Goal: Contribute content: Add original content to the website for others to see

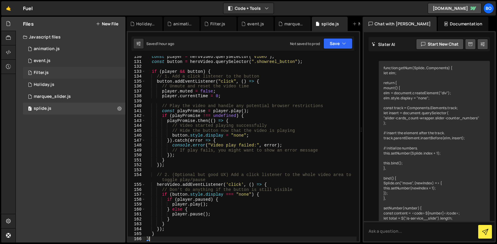
scroll to position [1804, 0]
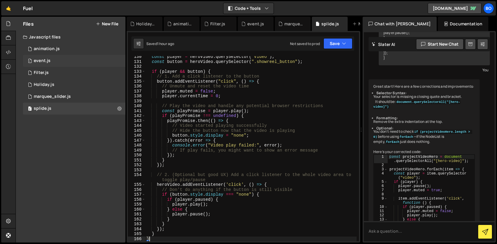
click at [80, 61] on div "1 event.js 0" at bounding box center [74, 61] width 102 height 12
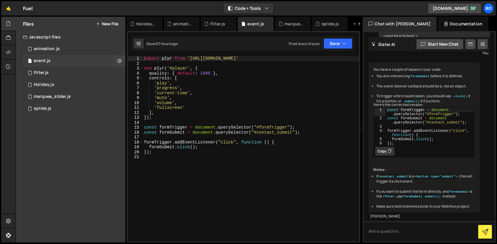
scroll to position [406, 0]
click at [119, 62] on icon at bounding box center [119, 61] width 4 height 6
type input "event"
radio input "true"
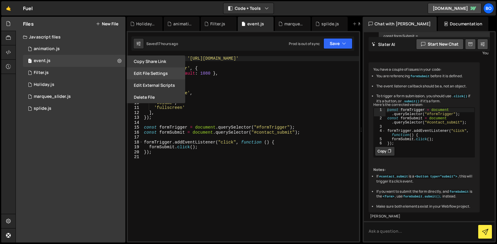
click at [134, 73] on button "Edit File Settings" at bounding box center [156, 74] width 59 height 12
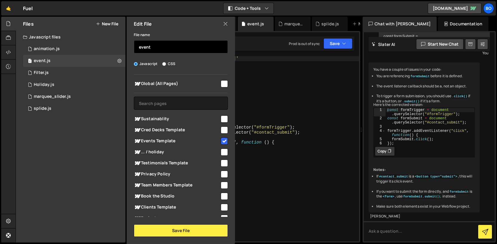
click at [182, 50] on input "event" at bounding box center [181, 46] width 94 height 13
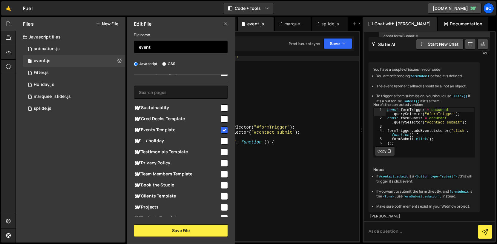
scroll to position [12, 0]
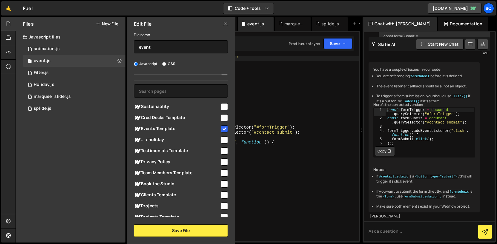
click at [221, 127] on input "checkbox" at bounding box center [224, 128] width 7 height 7
checkbox input "false"
click at [188, 45] on input "event" at bounding box center [181, 46] width 94 height 13
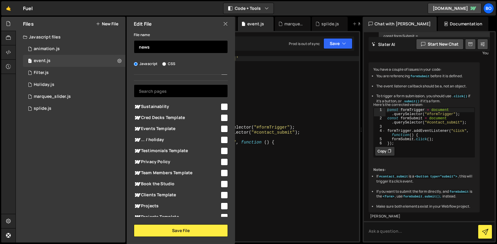
type input "news"
click at [189, 93] on input "text" at bounding box center [181, 91] width 94 height 13
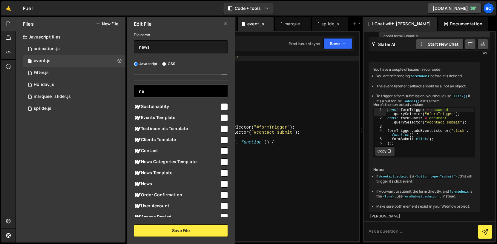
scroll to position [0, 0]
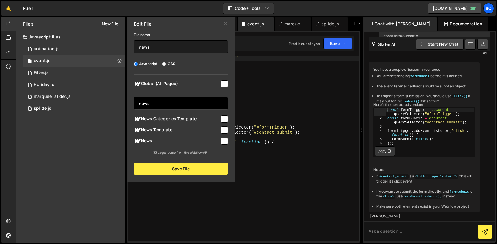
type input "news"
click at [225, 131] on input "checkbox" at bounding box center [224, 130] width 7 height 7
checkbox input "true"
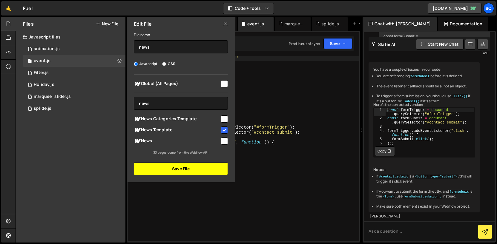
click at [217, 170] on button "Save File" at bounding box center [181, 169] width 94 height 13
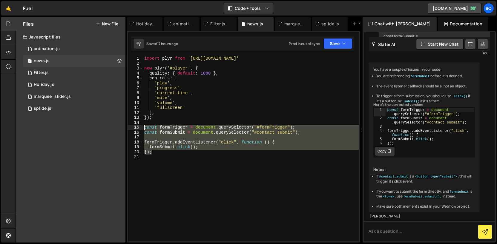
drag, startPoint x: 158, startPoint y: 154, endPoint x: 132, endPoint y: 127, distance: 37.8
click at [132, 127] on div "}); 1 2 3 4 5 6 7 8 9 10 11 12 13 14 15 16 17 18 19 20 21 import plyr from '[UR…" at bounding box center [243, 149] width 231 height 186
click at [167, 119] on div "import plyr from '[URL][DOMAIN_NAME]' new plyr ( '#player' , { quality : { defa…" at bounding box center [251, 153] width 216 height 195
type textarea "});"
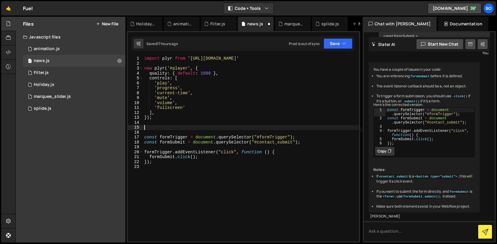
paste textarea "});"
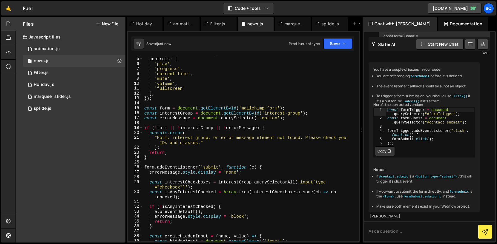
scroll to position [17, 0]
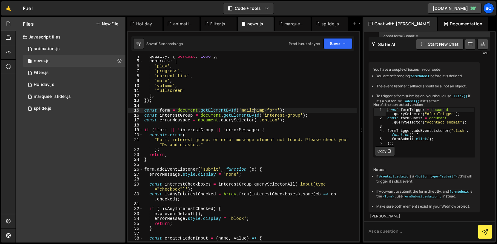
click at [254, 111] on div "quality : { default : 1080 } , controls : [ 'play' , 'progress' , 'current-time…" at bounding box center [250, 151] width 214 height 195
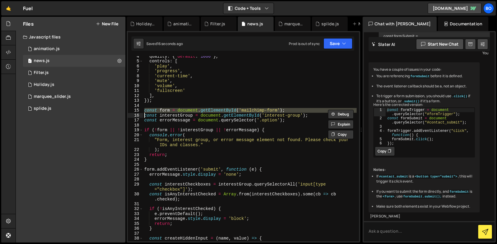
click at [254, 111] on div "quality : { default : 1080 } , controls : [ 'play' , 'progress' , 'current-time…" at bounding box center [250, 149] width 214 height 186
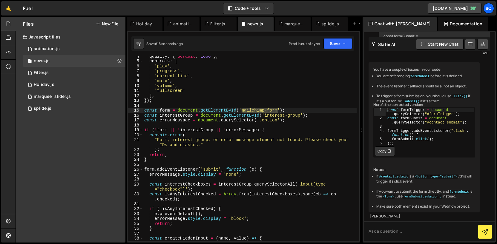
drag, startPoint x: 278, startPoint y: 110, endPoint x: 243, endPoint y: 110, distance: 35.0
click at [243, 110] on div "quality : { default : 1080 } , controls : [ 'play' , 'progress' , 'current-time…" at bounding box center [250, 151] width 214 height 195
click at [278, 115] on div "quality : { default : 1080 } , controls : [ 'play' , 'progress' , 'current-time…" at bounding box center [250, 151] width 214 height 195
click at [278, 115] on div "quality : { default : 1080 } , controls : [ 'play' , 'progress' , 'current-time…" at bounding box center [250, 149] width 214 height 186
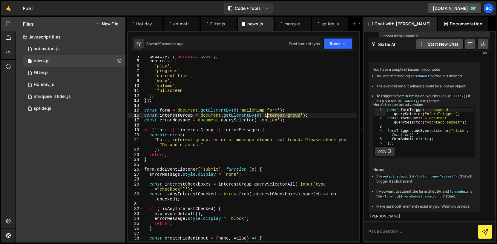
drag, startPoint x: 300, startPoint y: 116, endPoint x: 266, endPoint y: 116, distance: 33.8
click at [266, 116] on div "quality : { default : 1080 } , controls : [ 'play' , 'progress' , 'current-time…" at bounding box center [250, 151] width 214 height 195
click at [256, 102] on div "quality : { default : 1080 } , controls : [ 'play' , 'progress' , 'current-time…" at bounding box center [250, 151] width 214 height 195
drag, startPoint x: 266, startPoint y: 115, endPoint x: 300, endPoint y: 115, distance: 34.7
click at [300, 115] on div "quality : { default : 1080 } , controls : [ 'play' , 'progress' , 'current-time…" at bounding box center [250, 151] width 214 height 195
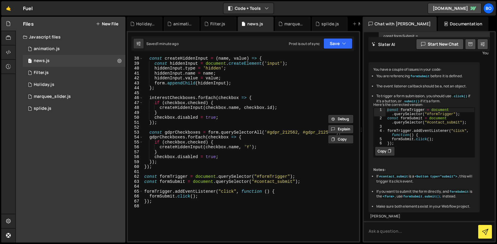
scroll to position [197, 0]
click at [160, 202] on div "const createHiddenInput = ( name , value ) => { const hiddenInput = document . …" at bounding box center [250, 153] width 214 height 195
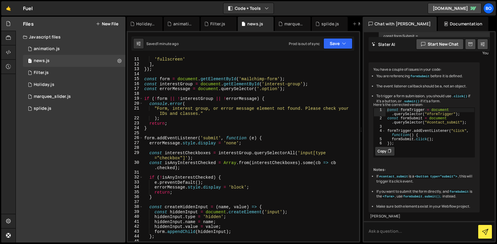
scroll to position [48, 0]
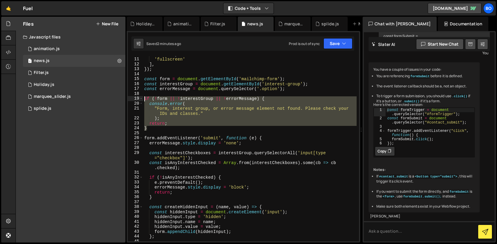
drag, startPoint x: 153, startPoint y: 129, endPoint x: 139, endPoint y: 100, distance: 32.3
click at [139, 100] on div "}); 10 11 12 13 14 15 16 17 18 19 20 21 22 23 24 25 26 27 28 29 30 31 32 33 34 …" at bounding box center [243, 149] width 231 height 186
click at [182, 108] on div "'volume' , 'fullscreen' ] , }) ; const form = document . getElementById ( 'mail…" at bounding box center [250, 149] width 214 height 186
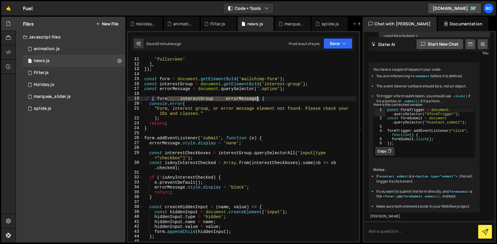
drag, startPoint x: 168, startPoint y: 99, endPoint x: 258, endPoint y: 97, distance: 89.3
click at [258, 97] on div "'volume' , 'fullscreen' ] , }) ; const form = document . getElementById ( 'mail…" at bounding box center [250, 149] width 214 height 195
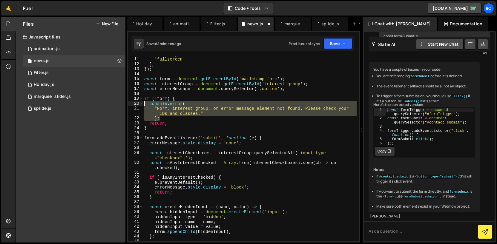
drag, startPoint x: 166, startPoint y: 119, endPoint x: 136, endPoint y: 105, distance: 32.5
click at [136, 105] on div "if (!form) { 10 11 12 13 14 15 16 17 18 19 20 21 22 23 24 25 26 27 28 29 30 31 …" at bounding box center [243, 149] width 231 height 186
type textarea "console.error( "Form, interest group, or error message element not found. Pleas…"
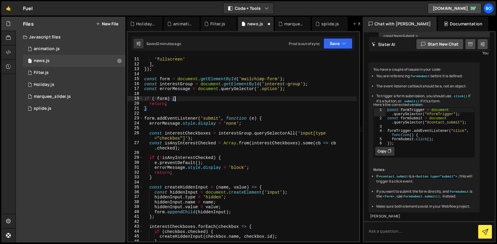
click at [177, 108] on div "'volume' , 'fullscreen' ] , }) ; const form = document . getElementById ( 'mail…" at bounding box center [250, 149] width 214 height 195
drag, startPoint x: 150, startPoint y: 105, endPoint x: 140, endPoint y: 105, distance: 9.6
click at [140, 105] on div "} 10 11 12 13 14 15 16 17 18 19 20 21 22 23 24 25 26 27 28 29 30 31 32 33 34 35…" at bounding box center [243, 149] width 231 height 186
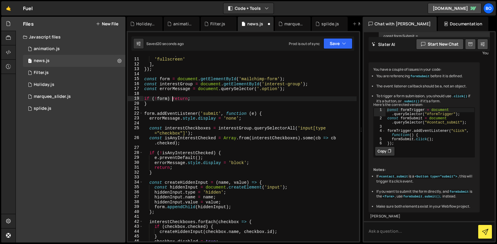
click at [187, 104] on div "'volume' , 'fullscreen' ] , }) ; const form = document . getElementById ( 'mail…" at bounding box center [250, 149] width 214 height 195
type textarea "}"
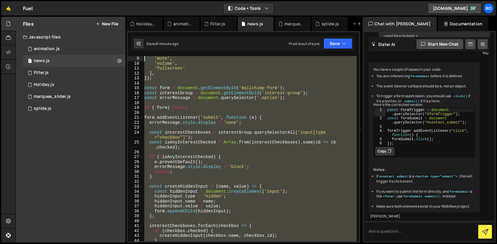
scroll to position [0, 0]
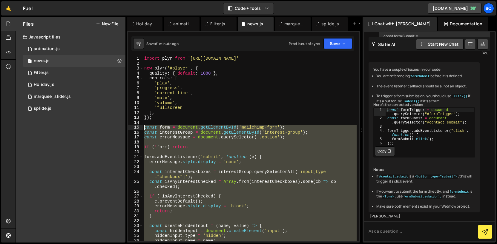
drag, startPoint x: 164, startPoint y: 196, endPoint x: 141, endPoint y: 128, distance: 71.0
click at [141, 128] on div "if (!form) return 1 2 3 4 5 6 7 8 9 10 11 12 13 14 15 16 17 18 19 20 21 22 23 2…" at bounding box center [243, 149] width 231 height 186
type textarea "const form = document.getElementById('mailchimp-form'); const interestGroup = d…"
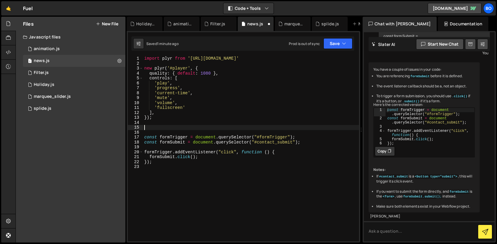
paste textarea "</script>"
type textarea "</script>"
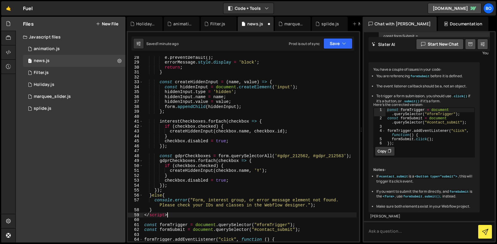
scroll to position [145, 0]
drag, startPoint x: 177, startPoint y: 217, endPoint x: 140, endPoint y: 215, distance: 37.4
click at [140, 215] on div "</script> 28 29 30 31 32 33 34 35 36 37 38 39 40 41 42 43 44 45 46 47 48 49 50 …" at bounding box center [243, 149] width 231 height 186
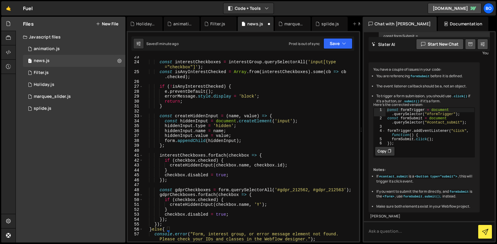
scroll to position [0, 0]
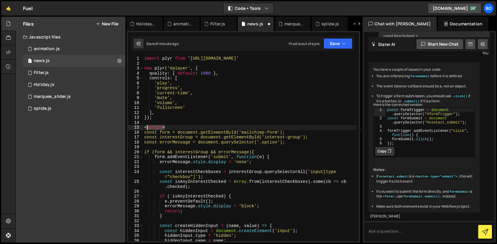
drag, startPoint x: 172, startPoint y: 127, endPoint x: 140, endPoint y: 128, distance: 32.3
click at [140, 128] on div "} 1 2 3 4 5 6 7 8 9 10 11 12 13 14 15 16 17 18 19 20 21 22 23 24 25 26 27 28 29…" at bounding box center [243, 149] width 231 height 186
type textarea "<script>"
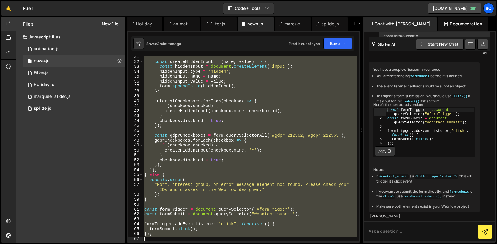
scroll to position [160, 0]
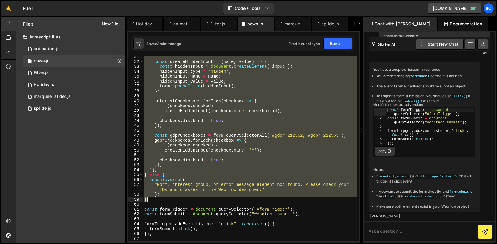
drag, startPoint x: 145, startPoint y: 84, endPoint x: 169, endPoint y: 201, distance: 120.1
click at [169, 201] on div "const createHiddenInput = ( name , value ) => { const hiddenInput = document . …" at bounding box center [250, 151] width 214 height 195
click at [166, 167] on div "const createHiddenInput = ( name , value ) => { const hiddenInput = document . …" at bounding box center [250, 149] width 214 height 186
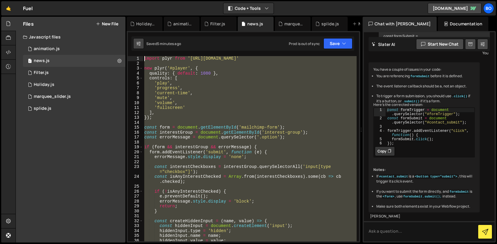
scroll to position [0, 0]
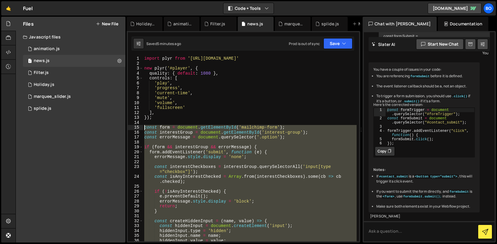
drag, startPoint x: 151, startPoint y: 201, endPoint x: 133, endPoint y: 126, distance: 77.3
click at [133, 126] on div "}); 1 2 3 4 5 6 7 8 9 10 11 12 13 14 15 16 17 18 19 20 21 22 23 24 25 26 27 28 …" at bounding box center [243, 149] width 231 height 186
paste textarea "}"
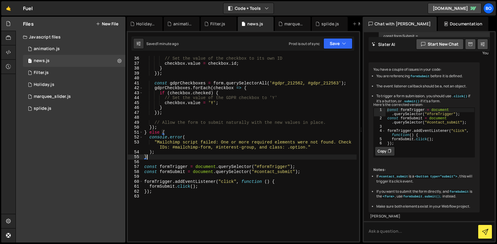
scroll to position [187, 0]
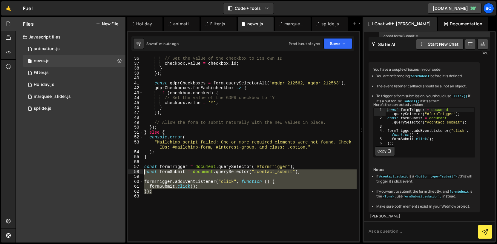
drag, startPoint x: 159, startPoint y: 194, endPoint x: 142, endPoint y: 168, distance: 30.7
click at [142, 168] on div "} 36 37 38 39 40 41 42 43 44 45 46 47 48 49 50 51 52 53 54 55 56 57 58 59 60 61…" at bounding box center [243, 149] width 231 height 186
type textarea "const formTrigger = document.querySelector("#formTrigger"); const formSubmit = …"
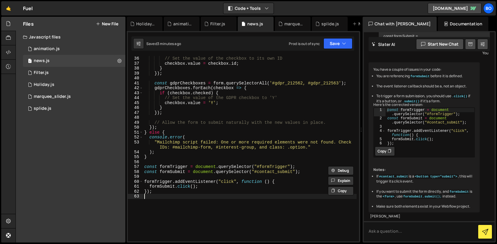
click at [161, 199] on div "// Set the value of the checkbox to its own ID checkbox . value = checkbox . id…" at bounding box center [250, 153] width 214 height 195
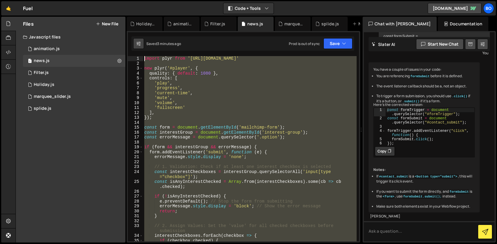
scroll to position [0, 0]
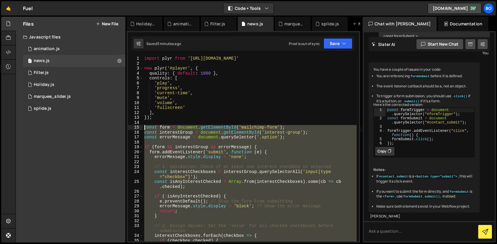
drag, startPoint x: 161, startPoint y: 199, endPoint x: 132, endPoint y: 128, distance: 76.9
click at [132, 128] on div "1 2 3 4 5 6 7 8 9 10 11 12 13 14 15 16 17 18 19 20 21 22 23 24 25 26 27 28 29 3…" at bounding box center [243, 149] width 231 height 186
paste textarea "}"
type textarea "}"
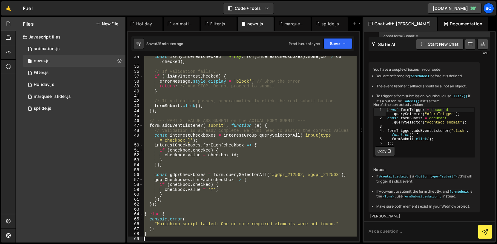
scroll to position [179, 0]
drag, startPoint x: 143, startPoint y: 99, endPoint x: 173, endPoint y: 267, distance: 171.0
click at [173, 244] on html "Projects [GEOGRAPHIC_DATA] Blog Bo Projects Your Teams Invite team member Accou…" at bounding box center [248, 122] width 497 height 244
type textarea "}"
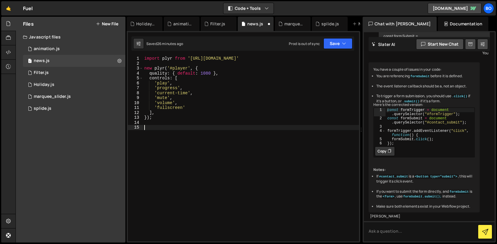
paste textarea "}"
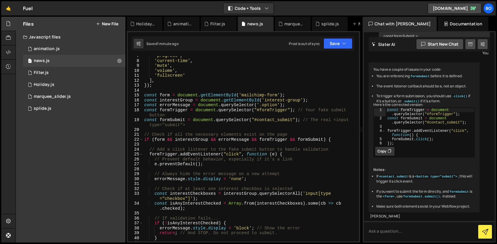
scroll to position [31, 0]
click at [156, 88] on div "'progress' , 'current-time' , 'mute' , 'volume' , 'fullscreen' ] , }) ; const f…" at bounding box center [250, 152] width 214 height 195
type textarea "});"
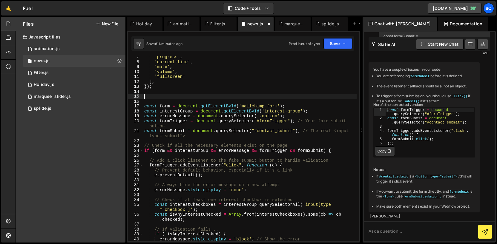
paste textarea "});"
type textarea "});"
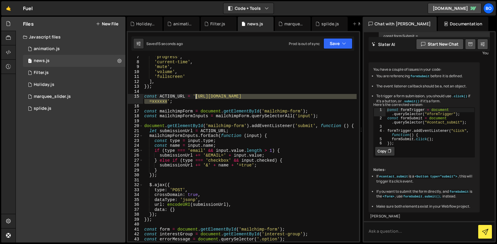
drag, startPoint x: 167, startPoint y: 102, endPoint x: 195, endPoint y: 97, distance: 28.7
click at [195, 97] on div "'progress' , 'current-time' , 'mute' , 'volume' , 'fullscreen' ] , }) ; const A…" at bounding box center [250, 155] width 214 height 200
paste textarea "[DOMAIN_NAME][URL]"
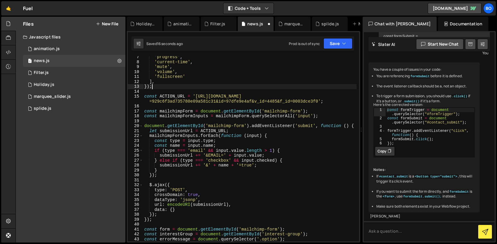
click at [213, 87] on div "'progress' , 'current-time' , 'mute' , 'volume' , 'fullscreen' ] , }) ; const A…" at bounding box center [250, 155] width 214 height 200
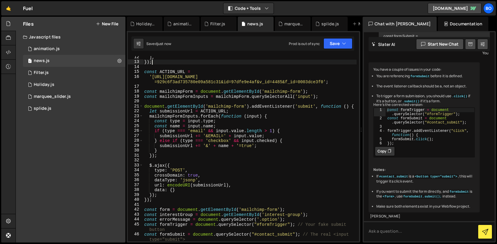
scroll to position [56, 0]
click at [183, 91] on div "] , }) ; const ACTION_URL = '[URL][DOMAIN_NAME] =929c6f3ad735780e09a581c31&id=9…" at bounding box center [250, 152] width 214 height 195
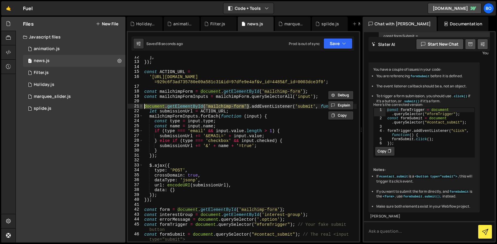
drag, startPoint x: 250, startPoint y: 106, endPoint x: 142, endPoint y: 108, distance: 107.9
click at [142, 108] on div "const mailchimpForm = document.getElementById('mailchimp-form'); 12 13 14 15 16…" at bounding box center [243, 149] width 231 height 186
paste textarea "mailchimpForm"
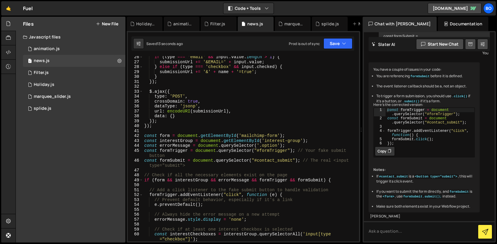
scroll to position [129, 0]
click at [383, 150] on button "Copy" at bounding box center [385, 152] width 20 height 10
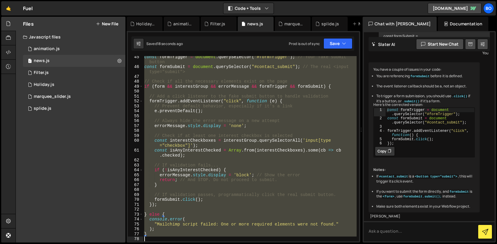
scroll to position [223, 0]
drag, startPoint x: 144, startPoint y: 137, endPoint x: 187, endPoint y: 266, distance: 135.9
click at [187, 244] on html "Projects [GEOGRAPHIC_DATA] Blog Bo Projects Your Teams Invite team member Accou…" at bounding box center [248, 122] width 497 height 244
paste textarea ");"
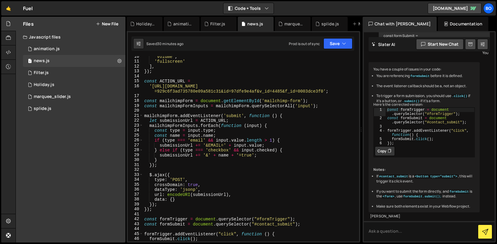
scroll to position [45, 0]
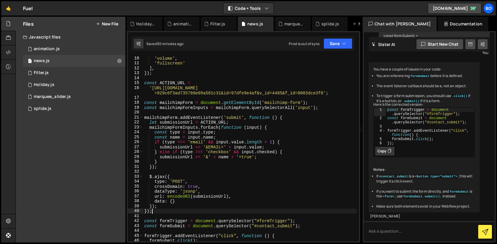
click at [156, 212] on div "'volume' , 'fullscreen' ] , }) ; const ACTION_URL = '[URL][DOMAIN_NAME] =929c6f…" at bounding box center [250, 153] width 214 height 195
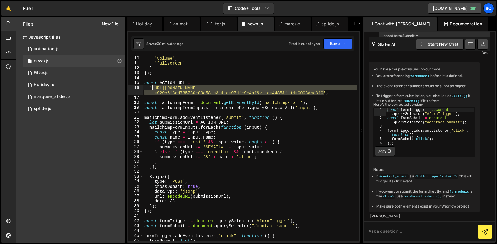
drag, startPoint x: 324, startPoint y: 92, endPoint x: 152, endPoint y: 90, distance: 171.8
click at [152, 90] on div "'volume' , 'fullscreen' ] , }) ; const ACTION_URL = '[URL][DOMAIN_NAME] =929c6f…" at bounding box center [250, 153] width 214 height 195
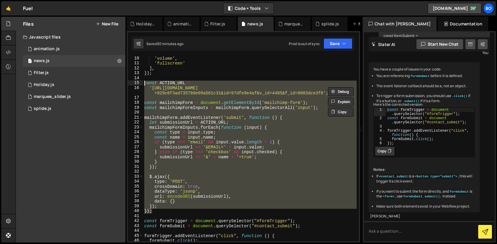
drag, startPoint x: 155, startPoint y: 213, endPoint x: 136, endPoint y: 82, distance: 132.8
click at [136, 82] on div "'[URL][DOMAIN_NAME]'; 10 11 12 13 14 15 16 17 18 19 20 21 22 23 24 25 26 27 28 …" at bounding box center [243, 148] width 231 height 185
type textarea "const ACTION_URL = '[URL][DOMAIN_NAME]';"
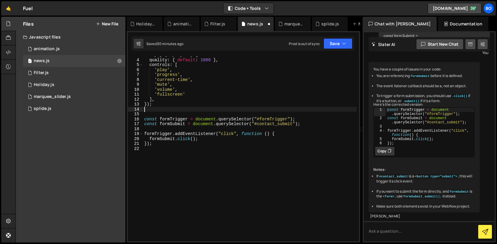
type textarea "});"
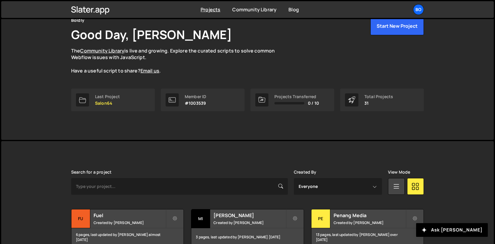
scroll to position [22, 0]
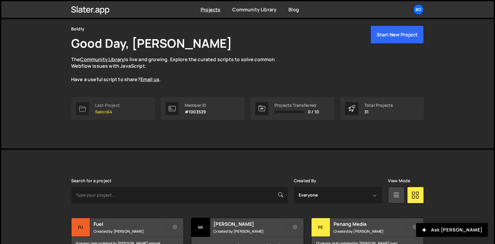
click at [106, 117] on link "Last Project Salon64" at bounding box center [113, 108] width 84 height 23
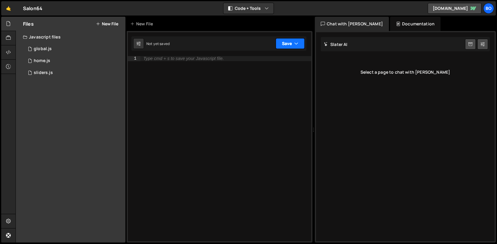
click at [284, 46] on button "Save" at bounding box center [290, 43] width 29 height 11
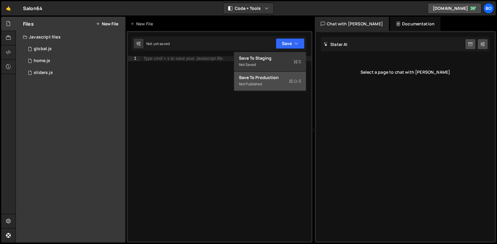
click at [285, 78] on div "Save to Production S" at bounding box center [270, 78] width 62 height 6
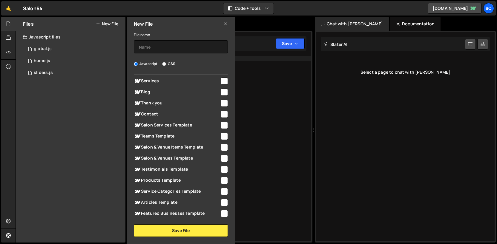
scroll to position [146, 0]
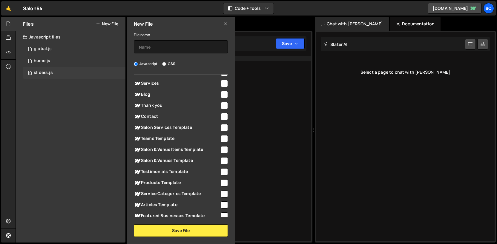
click at [75, 73] on div "1 sliders.js 0" at bounding box center [74, 73] width 102 height 12
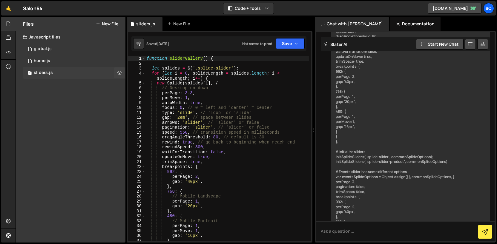
scroll to position [5234, 0]
click at [118, 73] on icon at bounding box center [119, 73] width 4 height 6
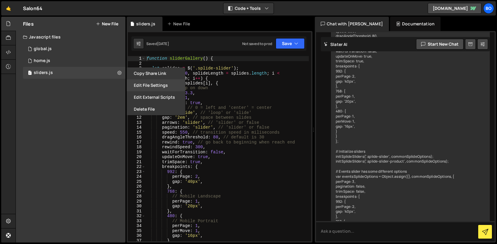
click at [135, 82] on button "Edit File Settings" at bounding box center [156, 85] width 59 height 12
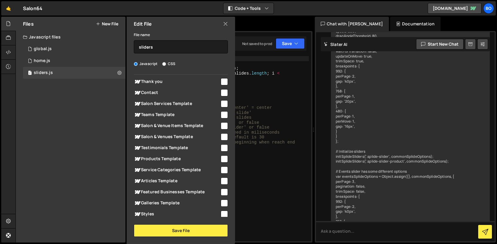
scroll to position [192, 0]
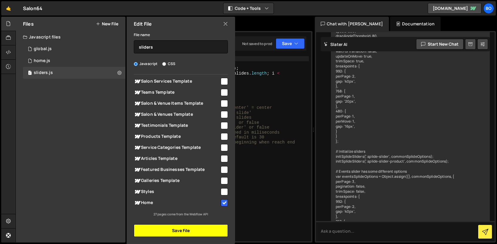
click at [186, 228] on button "Save File" at bounding box center [181, 231] width 94 height 13
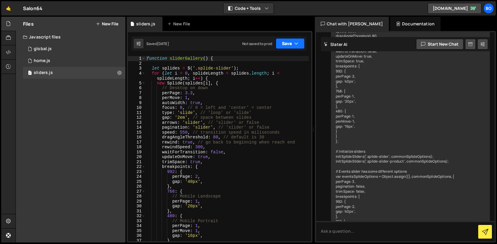
click at [286, 41] on button "Save" at bounding box center [290, 43] width 29 height 11
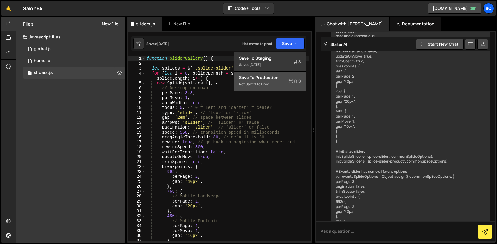
click at [283, 78] on div "Save to Production S" at bounding box center [270, 78] width 62 height 6
